Goal: Information Seeking & Learning: Learn about a topic

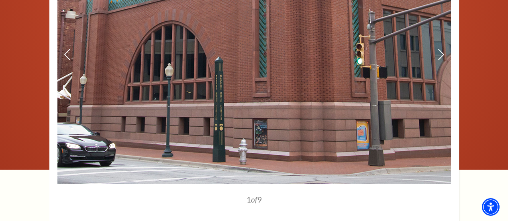
scroll to position [1038, 0]
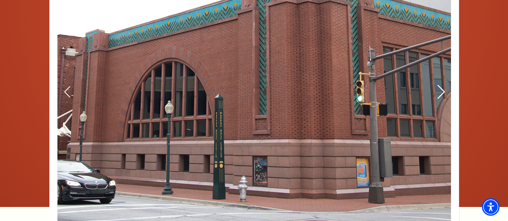
click at [439, 94] on icon at bounding box center [440, 92] width 8 height 14
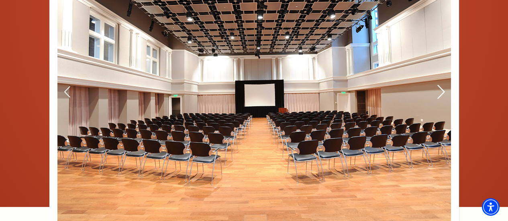
click at [439, 94] on icon at bounding box center [440, 92] width 8 height 14
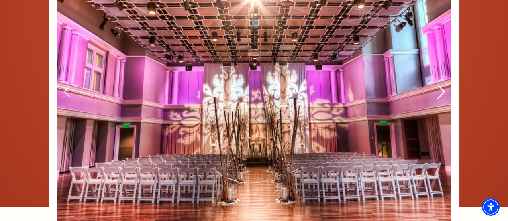
click at [439, 94] on icon at bounding box center [440, 92] width 8 height 14
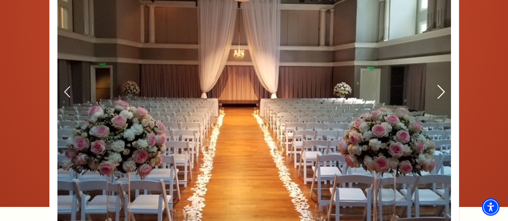
click at [439, 94] on icon at bounding box center [440, 92] width 8 height 14
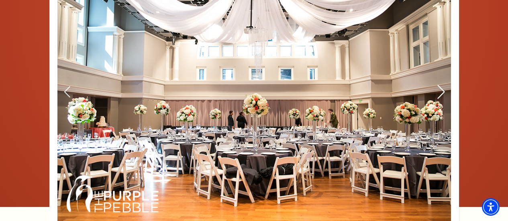
click at [439, 94] on icon at bounding box center [440, 92] width 8 height 14
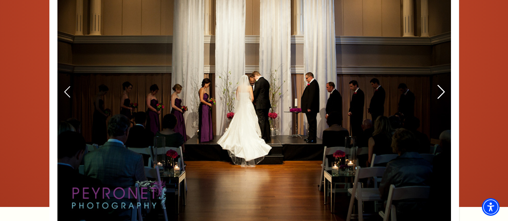
click at [439, 94] on icon at bounding box center [440, 92] width 8 height 14
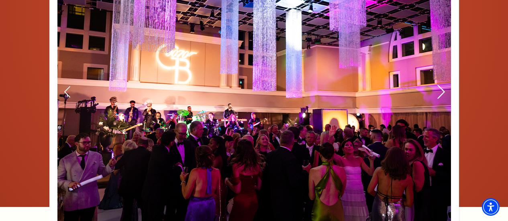
click at [439, 94] on icon at bounding box center [440, 92] width 8 height 14
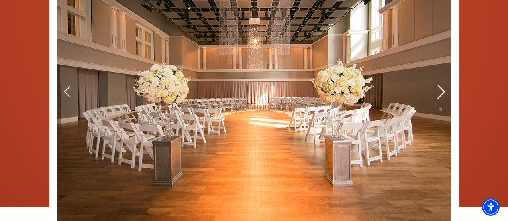
click at [439, 95] on icon at bounding box center [440, 92] width 8 height 14
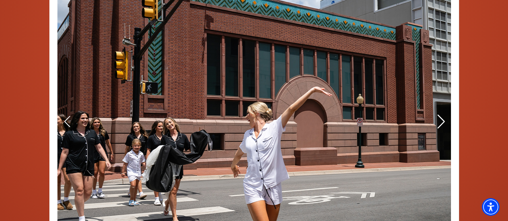
scroll to position [1005, 0]
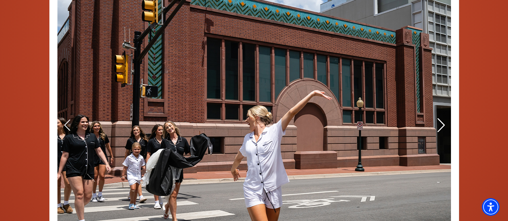
click at [443, 133] on icon at bounding box center [440, 125] width 8 height 14
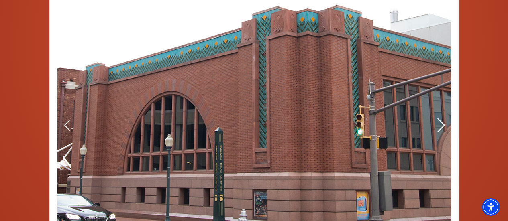
click at [442, 132] on use at bounding box center [440, 125] width 7 height 14
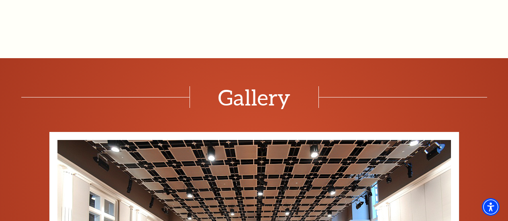
scroll to position [857, 0]
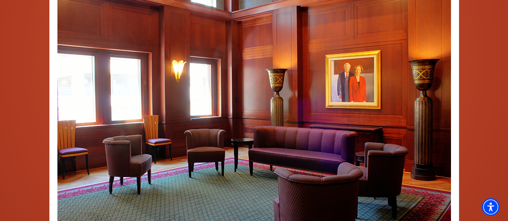
scroll to position [810, 0]
click at [443, 103] on icon at bounding box center [440, 110] width 8 height 14
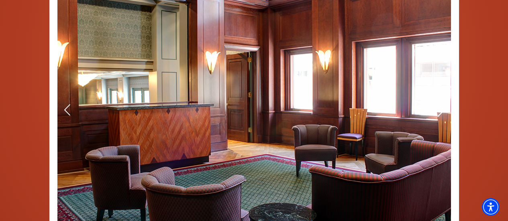
click at [442, 103] on icon at bounding box center [440, 110] width 8 height 14
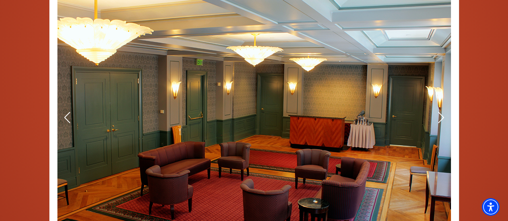
scroll to position [802, 0]
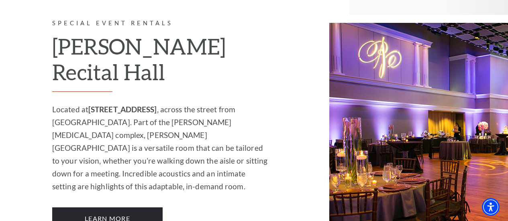
scroll to position [1005, 0]
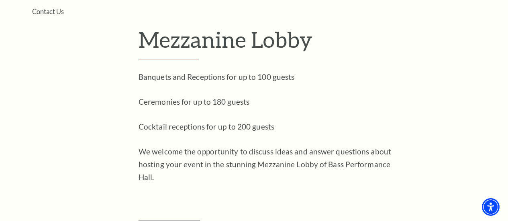
scroll to position [253, 0]
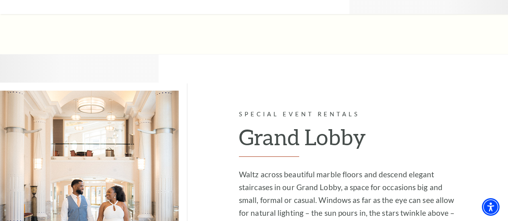
scroll to position [1242, 0]
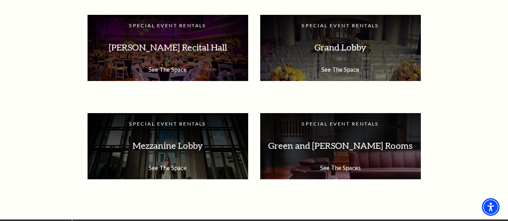
scroll to position [1399, 0]
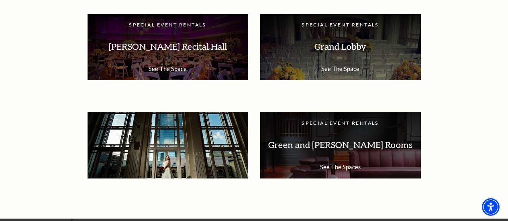
click at [159, 155] on p "Mezzanine Lobby" at bounding box center [168, 145] width 145 height 25
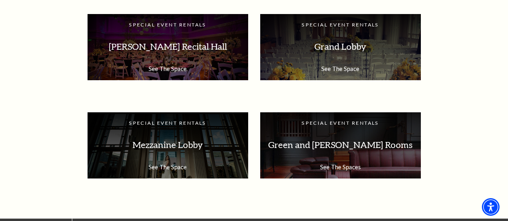
scroll to position [1433, 0]
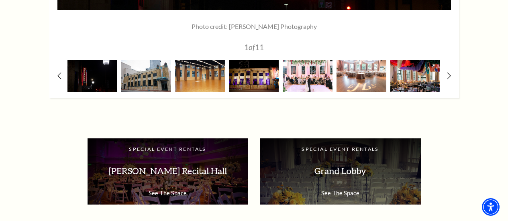
scroll to position [1296, 0]
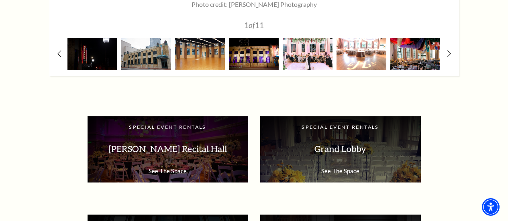
click at [353, 59] on img at bounding box center [361, 54] width 50 height 33
click at [365, 61] on img at bounding box center [361, 54] width 50 height 33
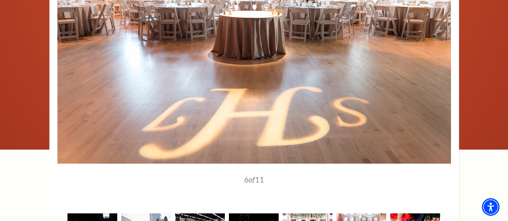
scroll to position [1236, 0]
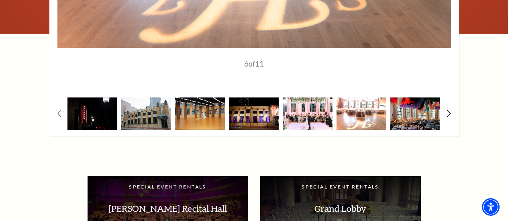
click at [357, 118] on img at bounding box center [361, 114] width 50 height 33
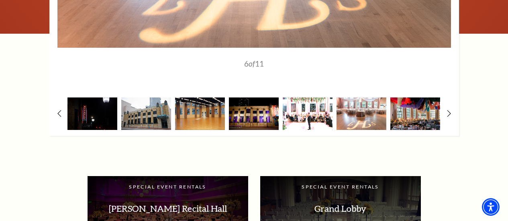
click at [300, 121] on img at bounding box center [308, 114] width 50 height 33
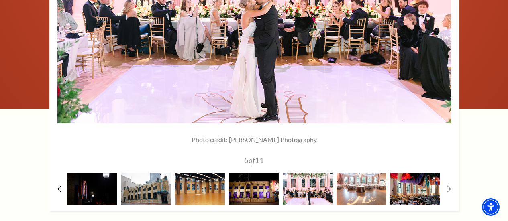
scroll to position [1210, 0]
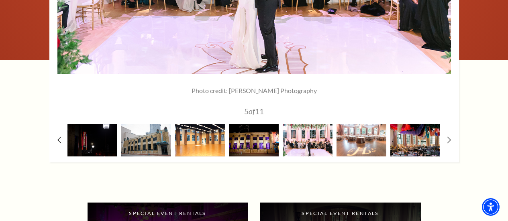
click at [193, 147] on img at bounding box center [200, 140] width 50 height 33
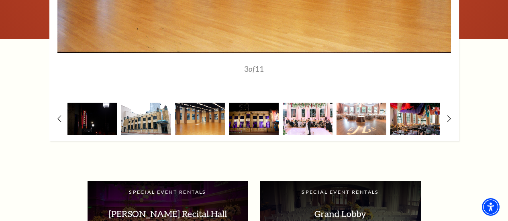
scroll to position [1231, 0]
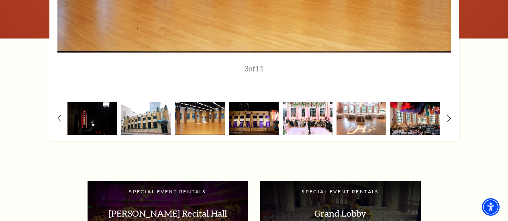
click at [145, 121] on img at bounding box center [146, 118] width 50 height 33
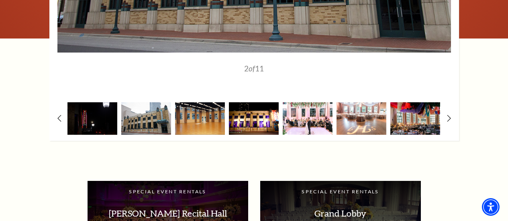
click at [257, 130] on img at bounding box center [254, 118] width 50 height 33
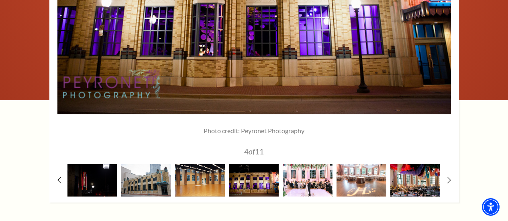
scroll to position [1176, 0]
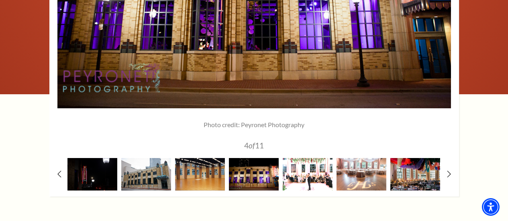
click at [308, 177] on img at bounding box center [308, 174] width 50 height 33
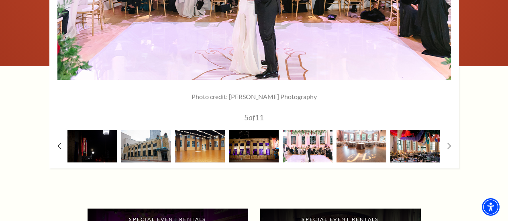
scroll to position [1212, 0]
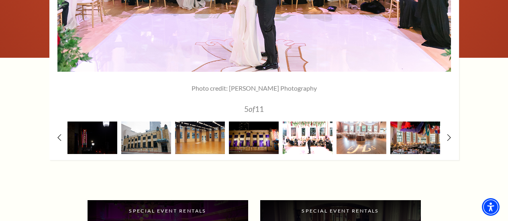
click at [312, 144] on img at bounding box center [308, 138] width 50 height 33
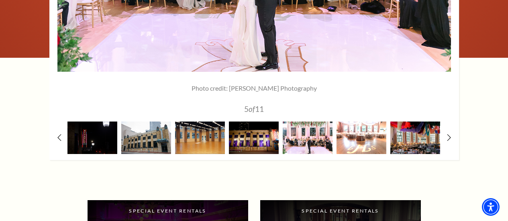
click at [360, 139] on img at bounding box center [361, 138] width 50 height 33
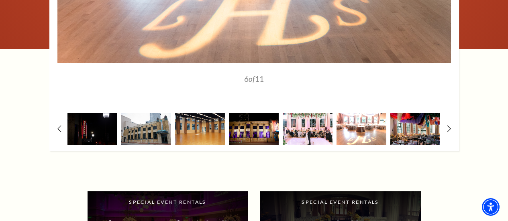
scroll to position [1221, 0]
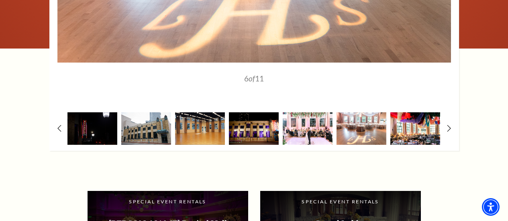
click at [402, 136] on img at bounding box center [415, 128] width 50 height 33
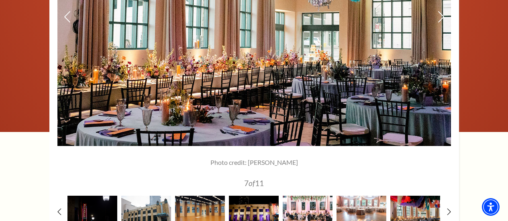
scroll to position [1168, 0]
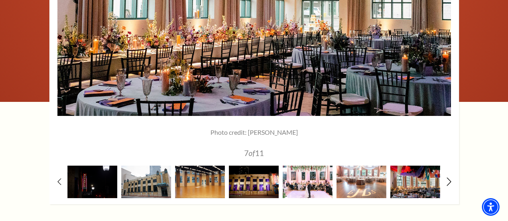
click at [447, 183] on icon at bounding box center [448, 181] width 5 height 8
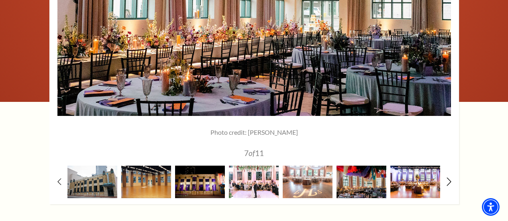
click at [447, 183] on icon at bounding box center [448, 181] width 5 height 8
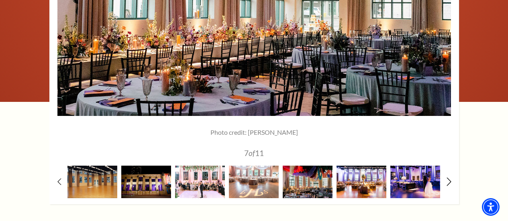
click at [447, 183] on icon at bounding box center [448, 181] width 5 height 8
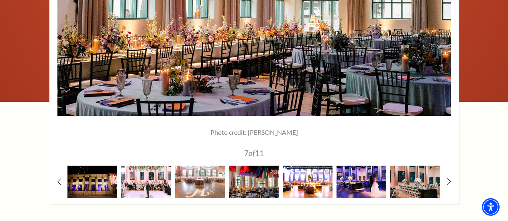
click at [307, 186] on img at bounding box center [308, 182] width 50 height 33
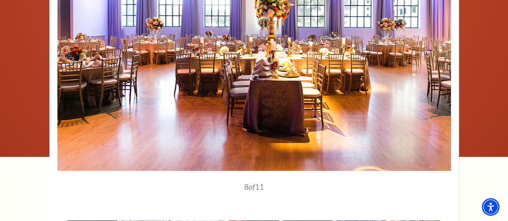
scroll to position [1186, 0]
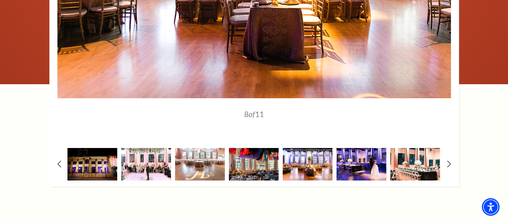
click at [406, 171] on img at bounding box center [415, 164] width 50 height 33
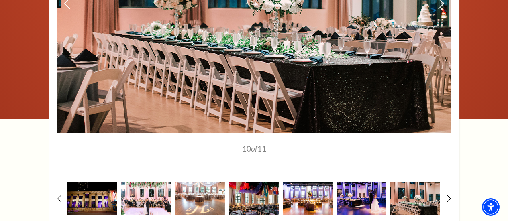
scroll to position [1246, 0]
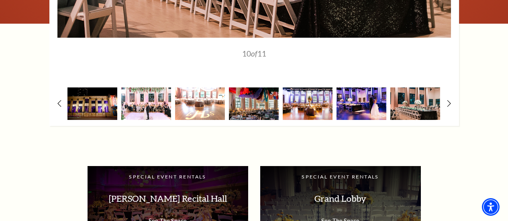
click at [201, 104] on img at bounding box center [200, 104] width 50 height 33
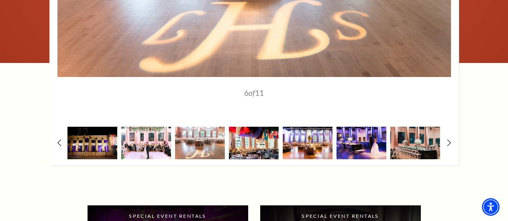
scroll to position [1207, 0]
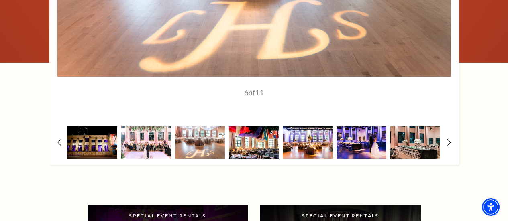
click at [262, 145] on img at bounding box center [254, 142] width 50 height 33
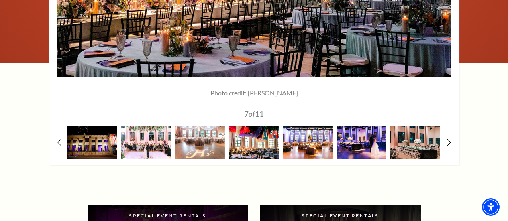
click at [262, 145] on img at bounding box center [254, 142] width 50 height 33
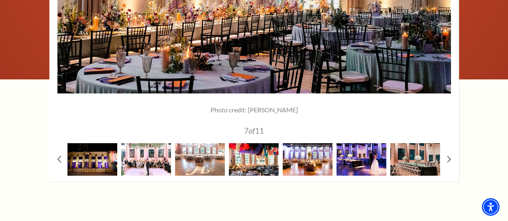
scroll to position [1191, 0]
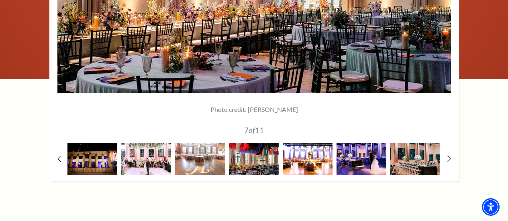
click at [296, 161] on img at bounding box center [308, 159] width 50 height 33
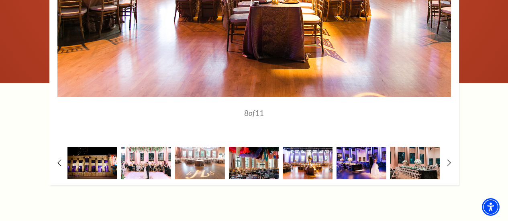
scroll to position [1198, 0]
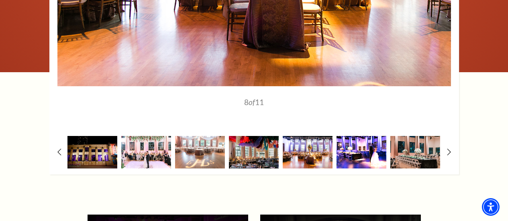
click at [353, 157] on img at bounding box center [361, 152] width 50 height 33
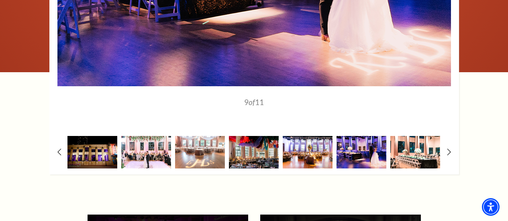
click at [416, 152] on img at bounding box center [415, 152] width 50 height 33
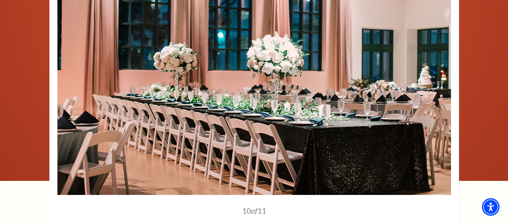
scroll to position [1084, 0]
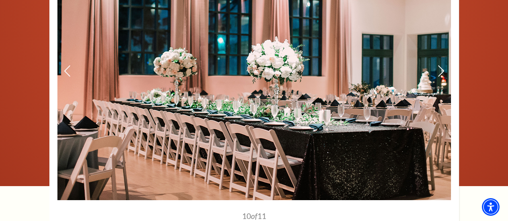
click at [438, 67] on img at bounding box center [253, 72] width 393 height 258
click at [440, 71] on icon at bounding box center [440, 71] width 8 height 14
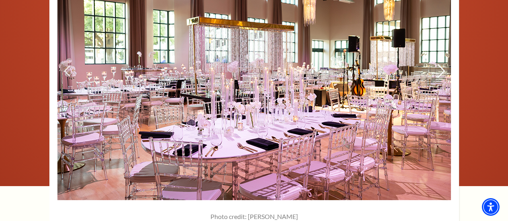
click at [442, 73] on use at bounding box center [440, 71] width 7 height 14
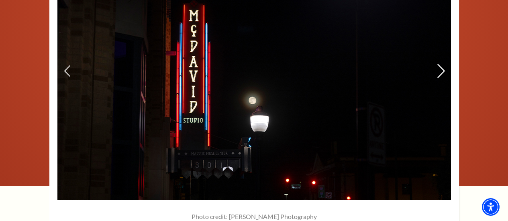
click at [442, 73] on use at bounding box center [440, 71] width 7 height 14
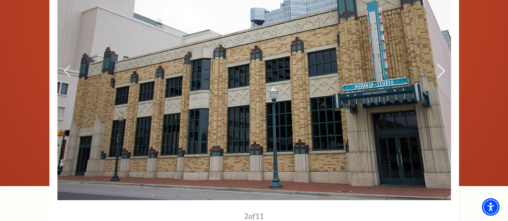
click at [442, 73] on use at bounding box center [440, 71] width 7 height 14
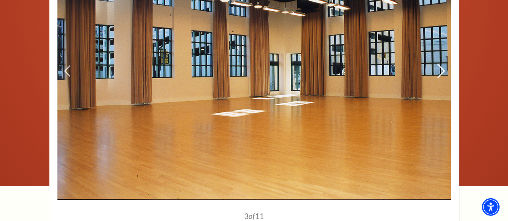
click at [442, 73] on use at bounding box center [440, 71] width 7 height 14
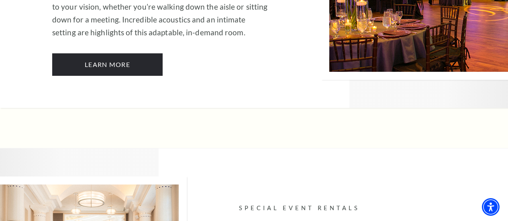
scroll to position [1041, 0]
